Goal: Book appointment/travel/reservation

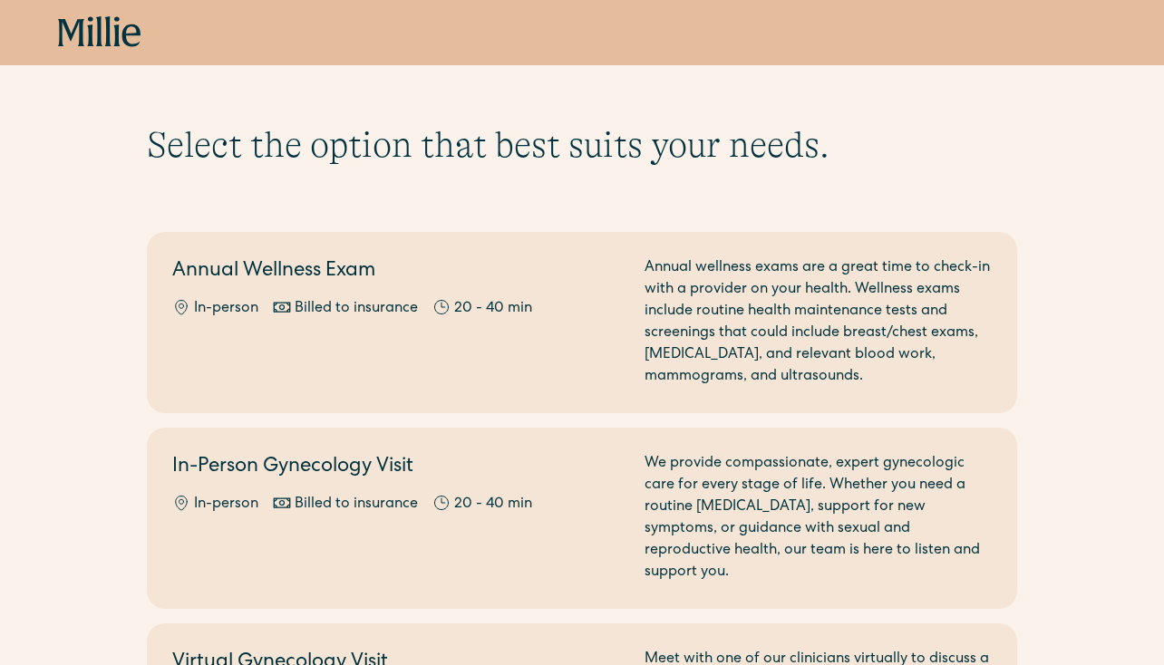
click at [99, 27] on icon at bounding box center [99, 31] width 6 height 30
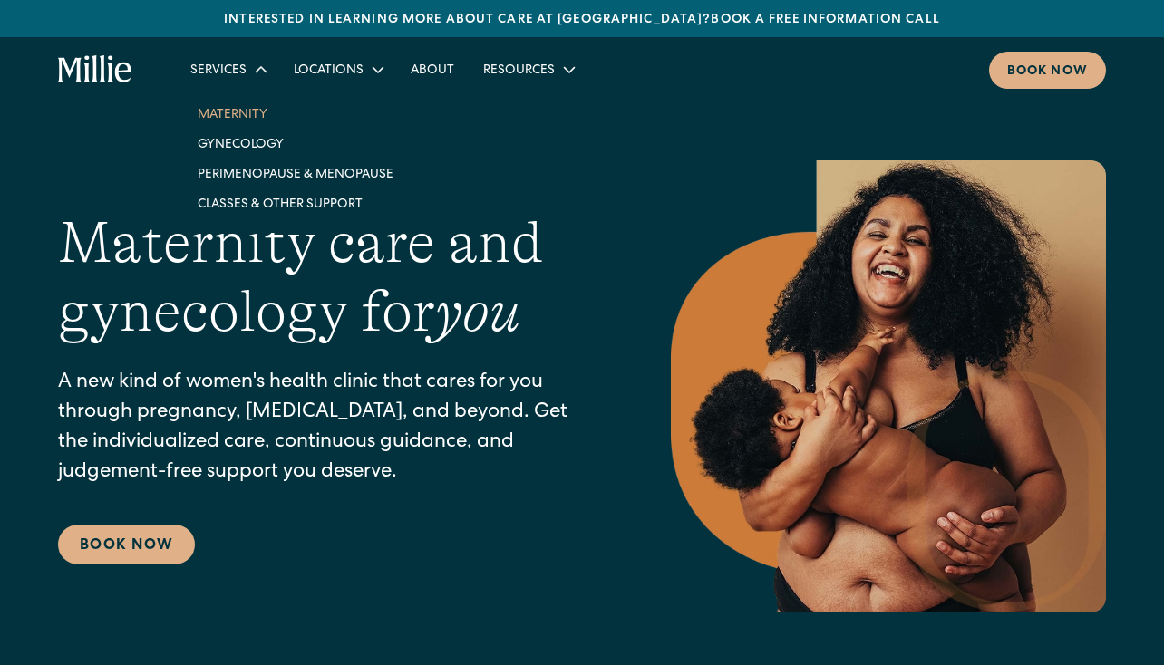
click at [239, 112] on link "Maternity" at bounding box center [295, 114] width 225 height 30
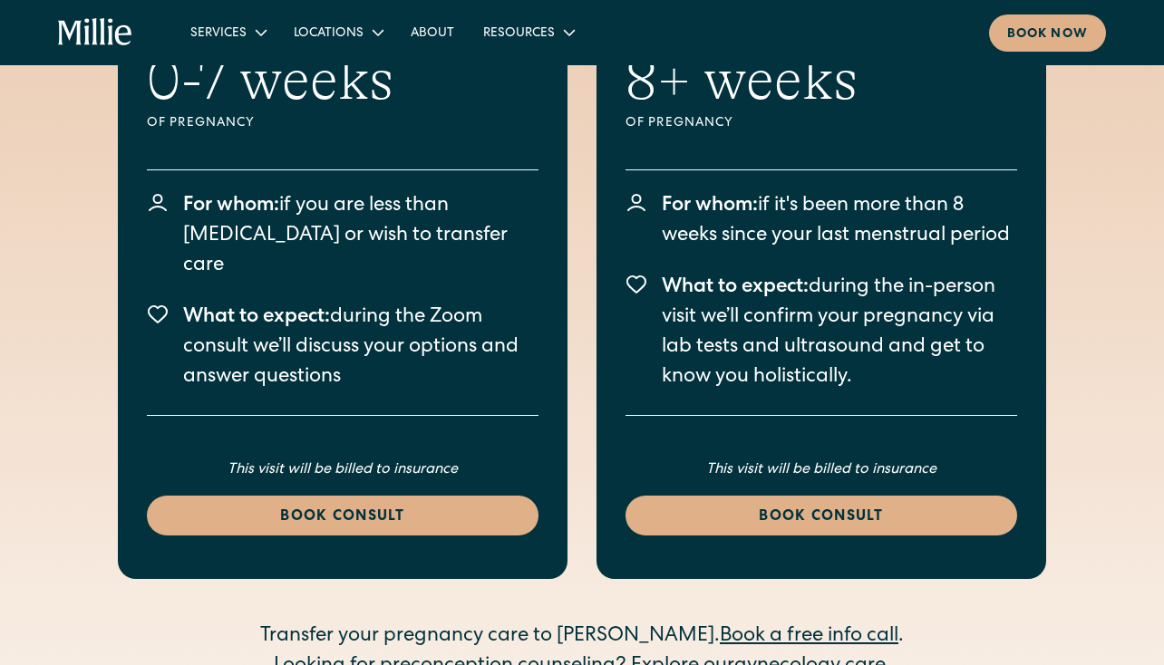
scroll to position [5293, 0]
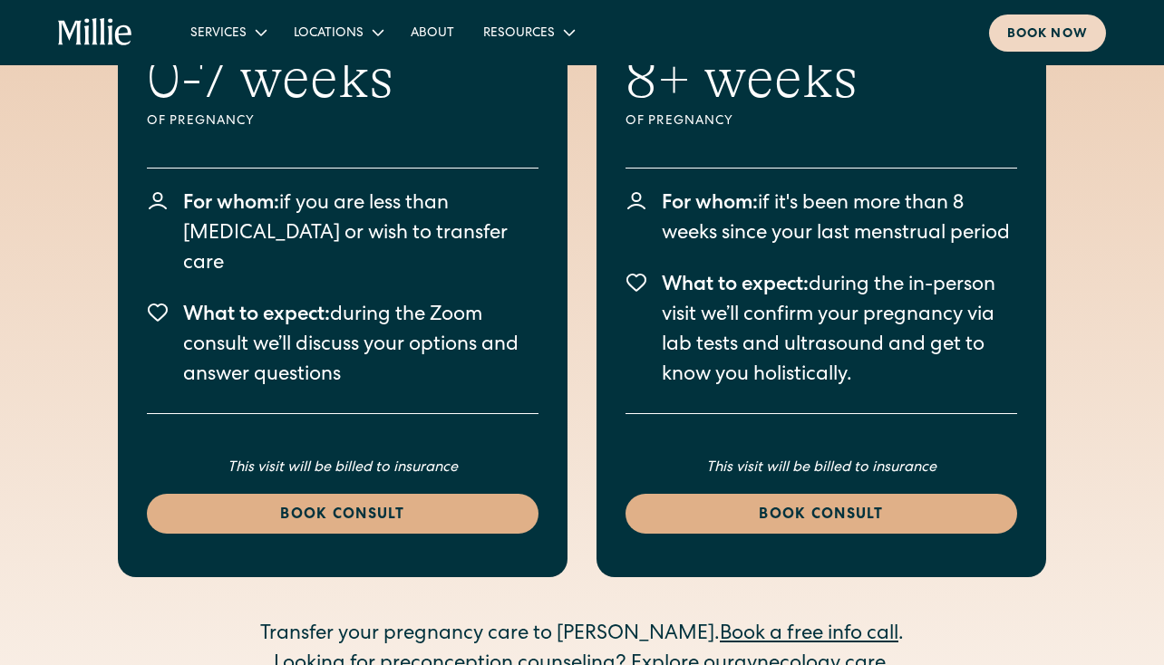
click at [1033, 25] on div "Book now" at bounding box center [1047, 34] width 81 height 19
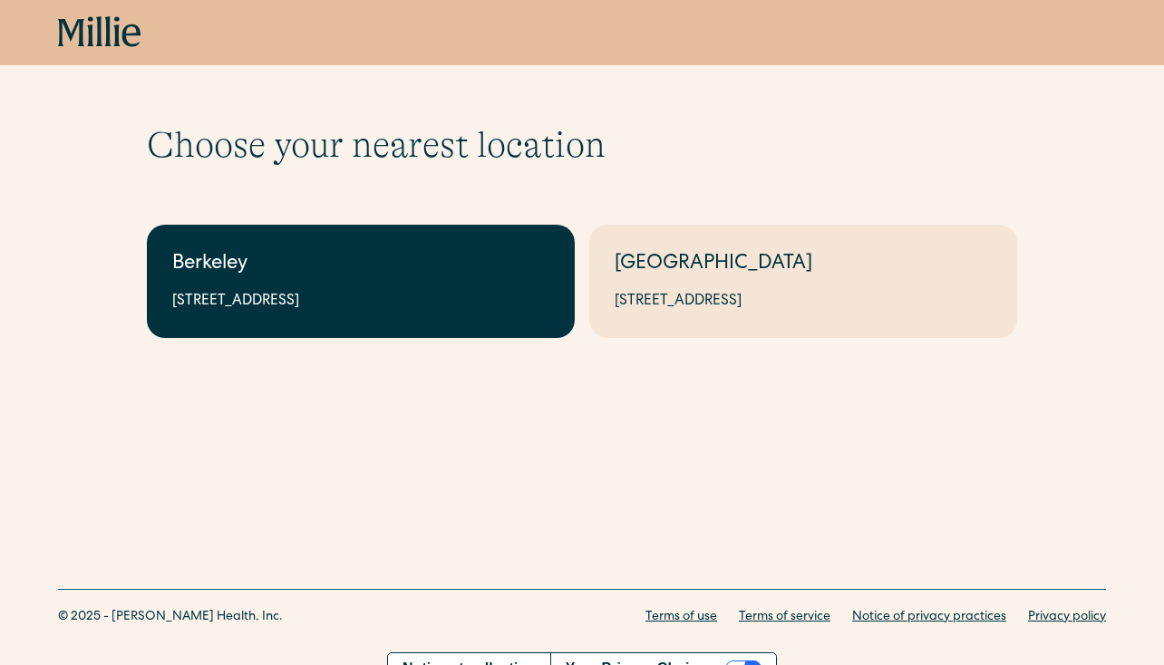
click at [432, 246] on link "Berkeley 2999 Regent St, Suite 524, Berkeley, CA 94705" at bounding box center [361, 281] width 428 height 113
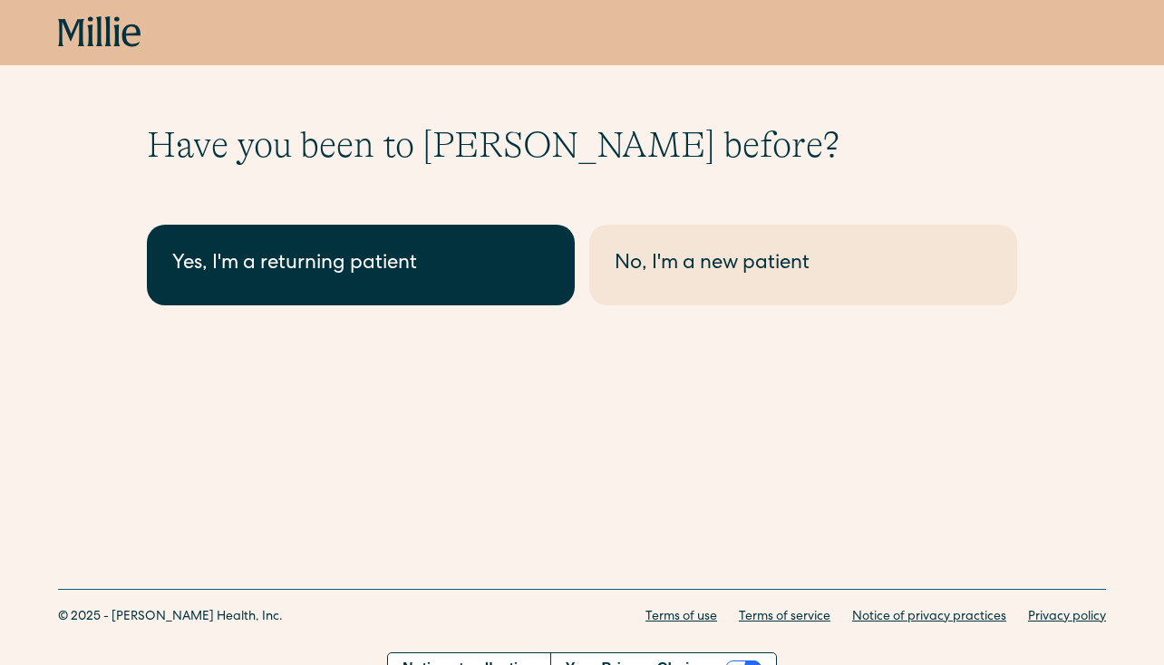
click at [432, 271] on div "Yes, I'm a returning patient" at bounding box center [360, 265] width 377 height 30
